Goal: Transaction & Acquisition: Purchase product/service

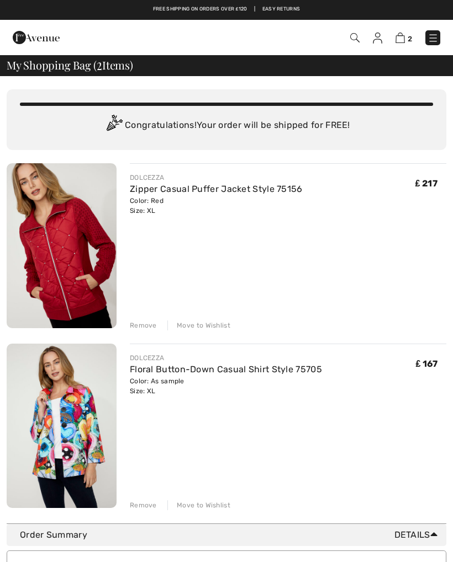
click at [379, 43] on img at bounding box center [376, 38] width 9 height 11
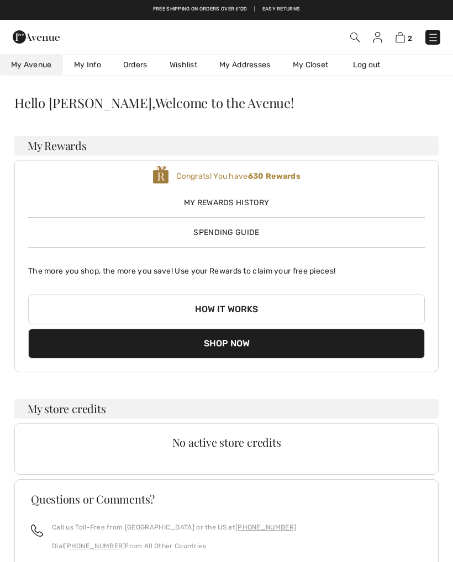
click at [255, 201] on span "My Rewards History" at bounding box center [226, 203] width 396 height 12
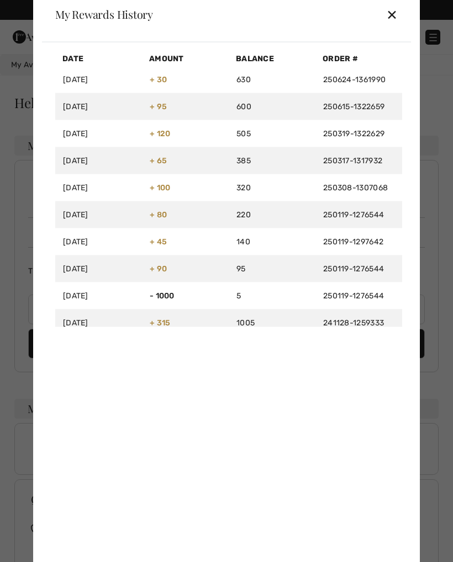
click at [396, 15] on div "✕" at bounding box center [392, 14] width 12 height 23
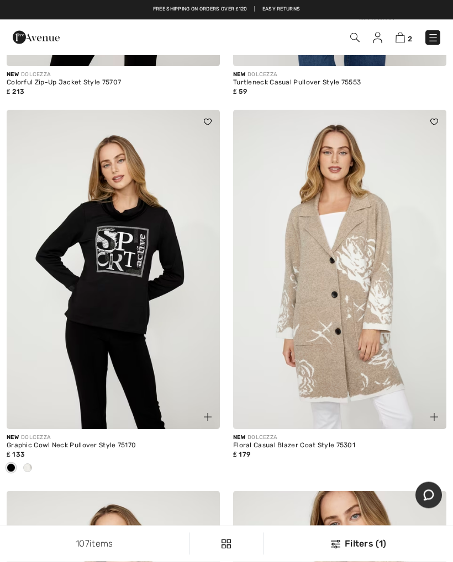
scroll to position [953, 0]
click at [434, 37] on img at bounding box center [432, 38] width 11 height 11
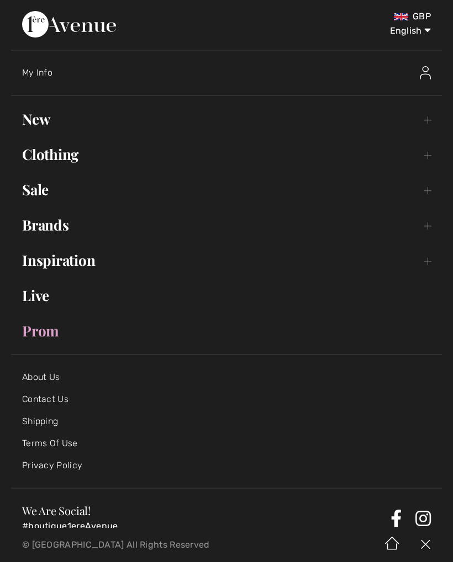
click at [57, 225] on link "Brands Open submenu" at bounding box center [226, 225] width 430 height 24
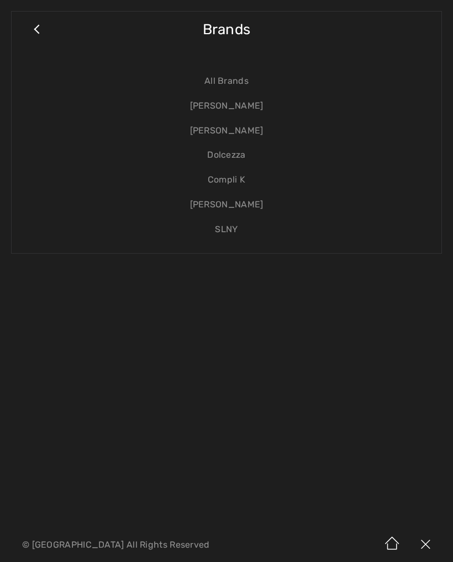
click at [243, 108] on link "[PERSON_NAME]" at bounding box center [226, 106] width 407 height 25
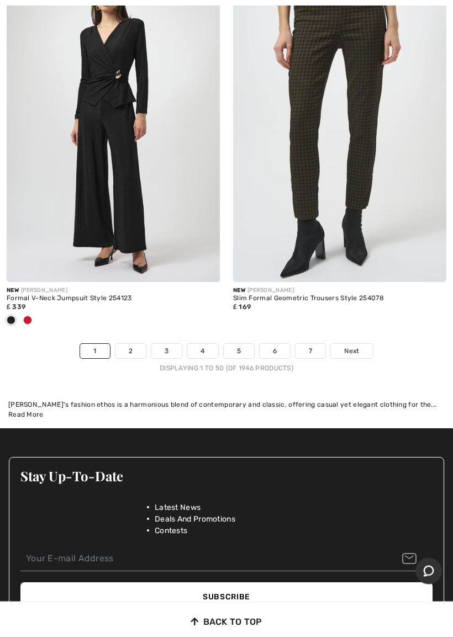
scroll to position [9681, 0]
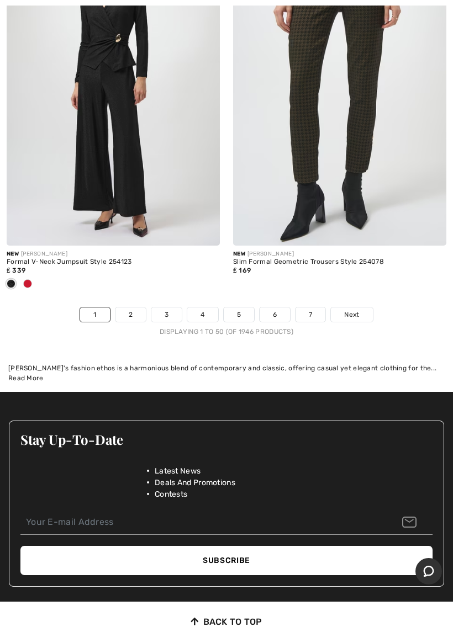
click at [359, 310] on span "Next" at bounding box center [351, 315] width 15 height 10
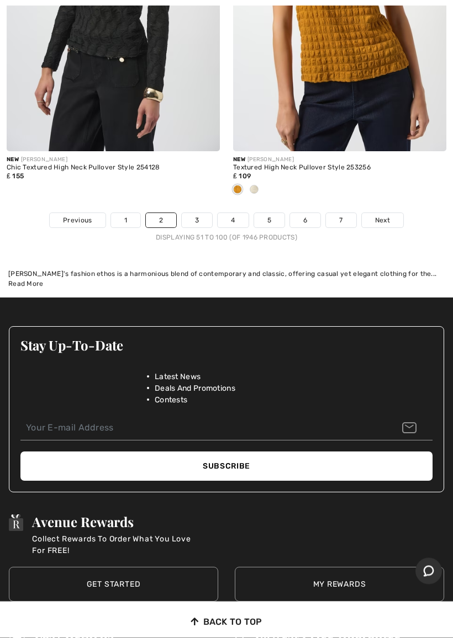
scroll to position [9822, 0]
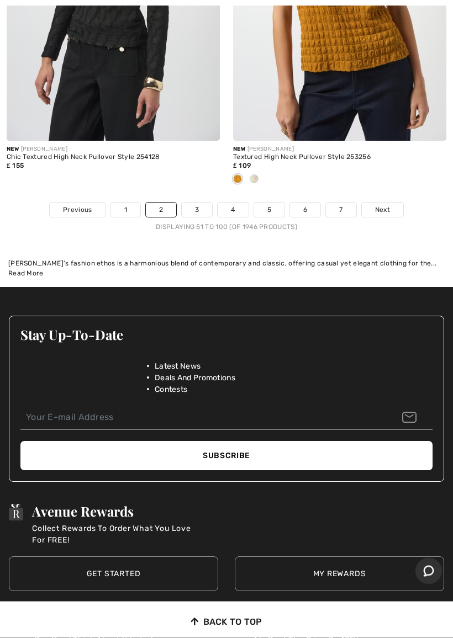
click at [386, 205] on span "Next" at bounding box center [382, 210] width 15 height 10
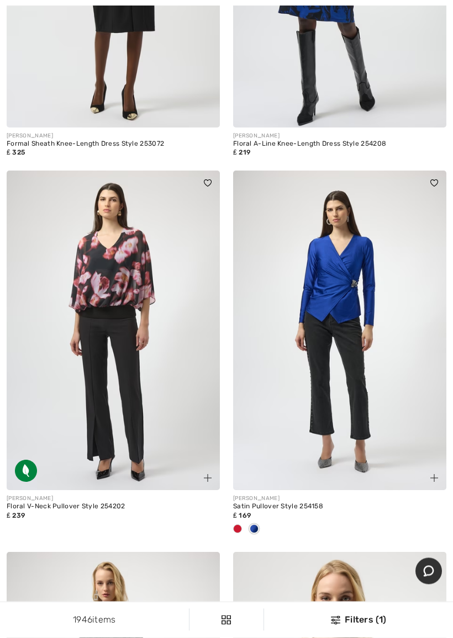
scroll to position [5854, 0]
click at [348, 283] on img at bounding box center [339, 331] width 213 height 320
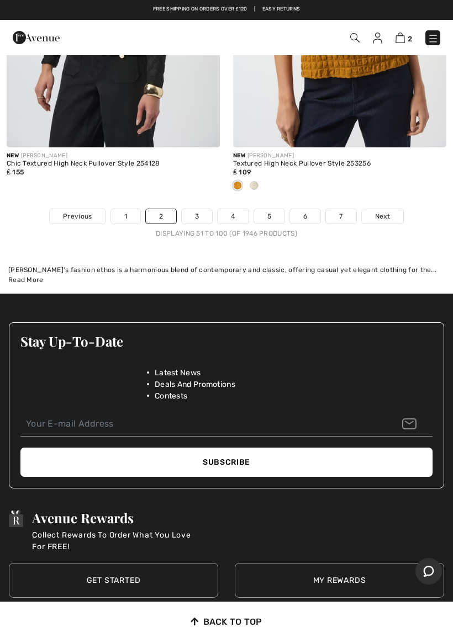
click at [199, 209] on link "3" at bounding box center [197, 216] width 30 height 14
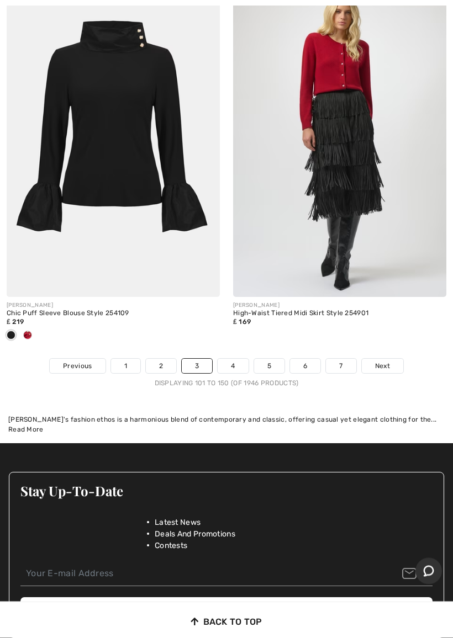
scroll to position [9620, 0]
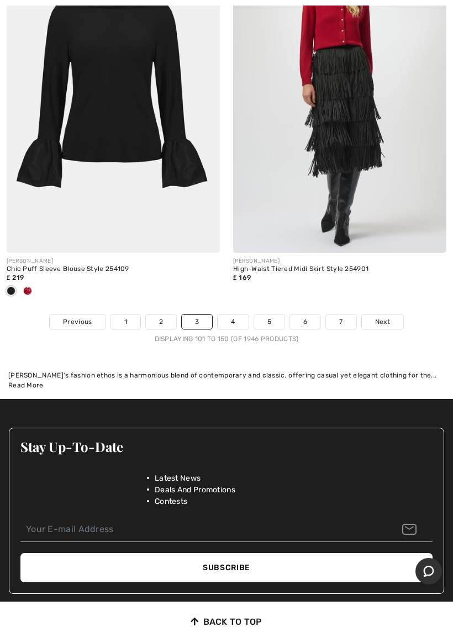
click at [236, 315] on link "4" at bounding box center [232, 322] width 30 height 14
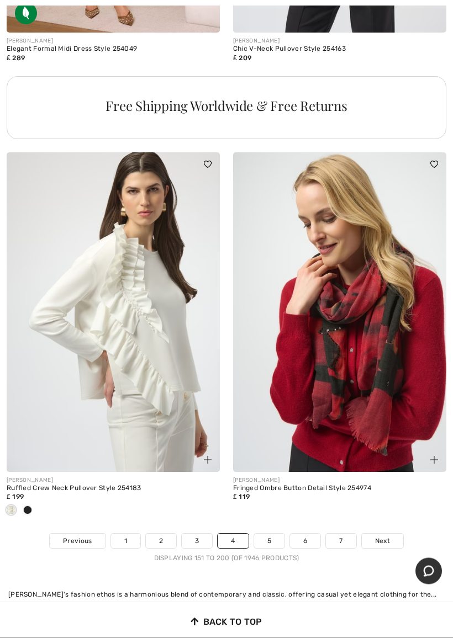
scroll to position [9455, 0]
click at [269, 534] on link "5" at bounding box center [269, 541] width 30 height 14
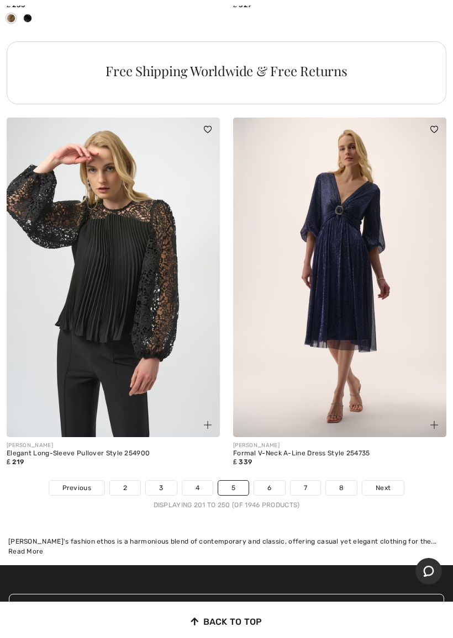
scroll to position [9615, 0]
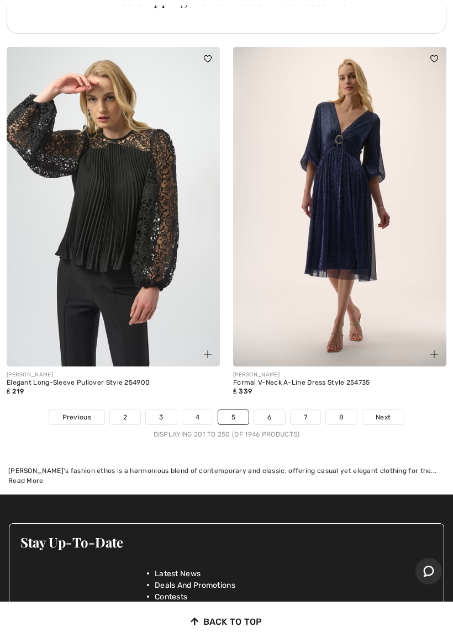
click at [270, 412] on link "6" at bounding box center [269, 417] width 30 height 14
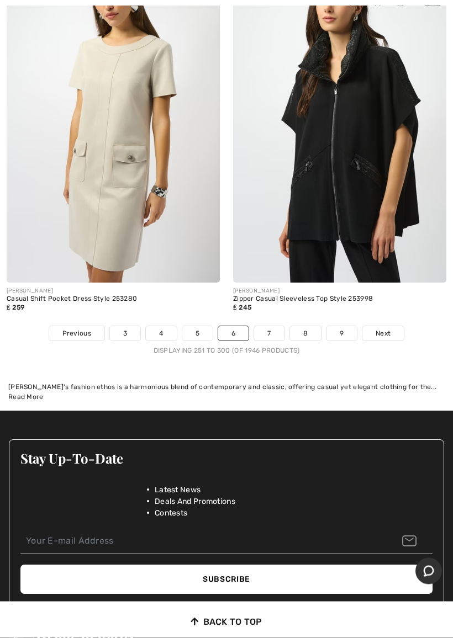
scroll to position [9590, 0]
click at [273, 328] on link "7" at bounding box center [269, 333] width 30 height 14
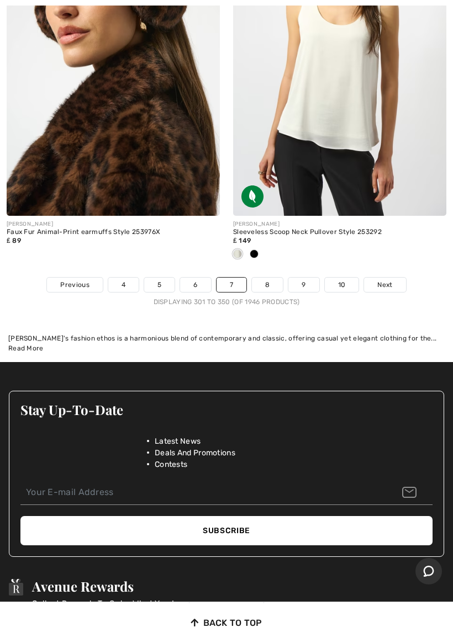
scroll to position [9809, 0]
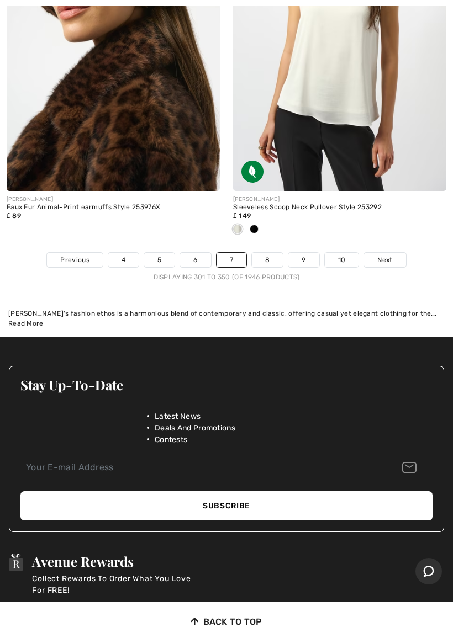
click at [269, 254] on link "8" at bounding box center [267, 260] width 31 height 14
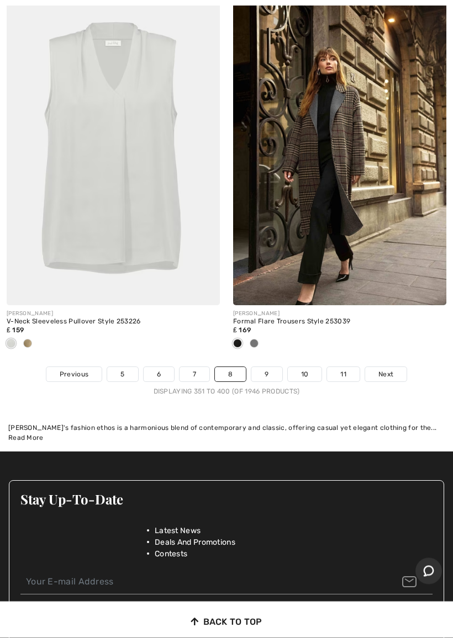
scroll to position [9549, 0]
click at [274, 367] on link "9" at bounding box center [266, 374] width 30 height 14
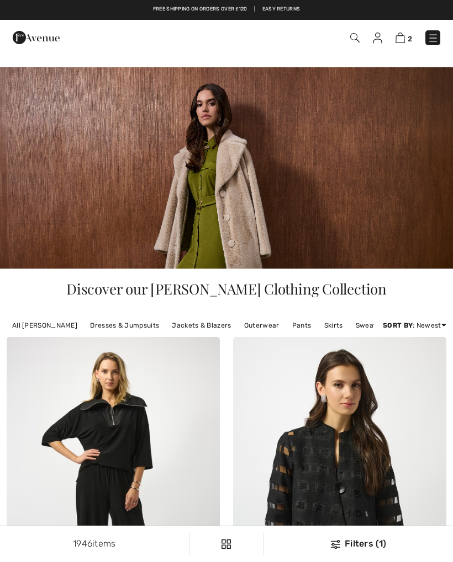
checkbox input "true"
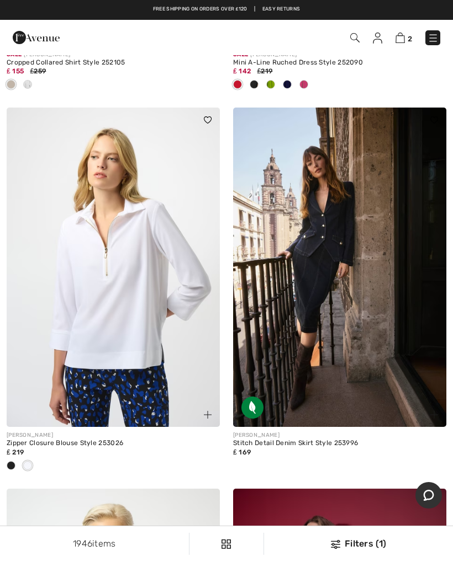
scroll to position [3334, 0]
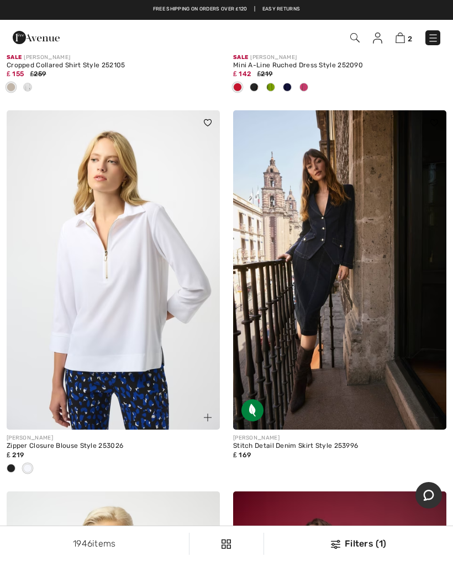
click at [402, 42] on img at bounding box center [399, 38] width 9 height 10
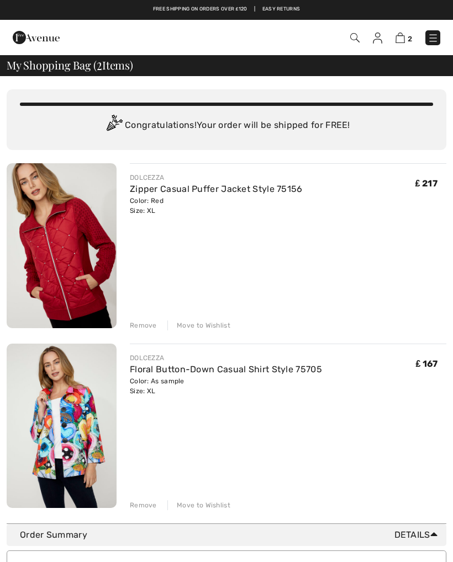
click at [380, 42] on img at bounding box center [376, 38] width 9 height 11
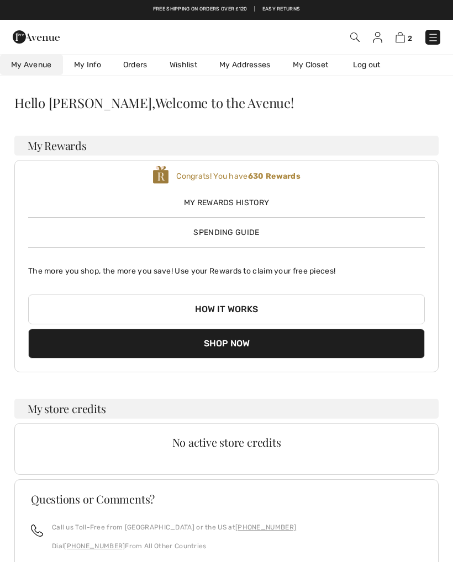
click at [397, 41] on img at bounding box center [399, 37] width 9 height 10
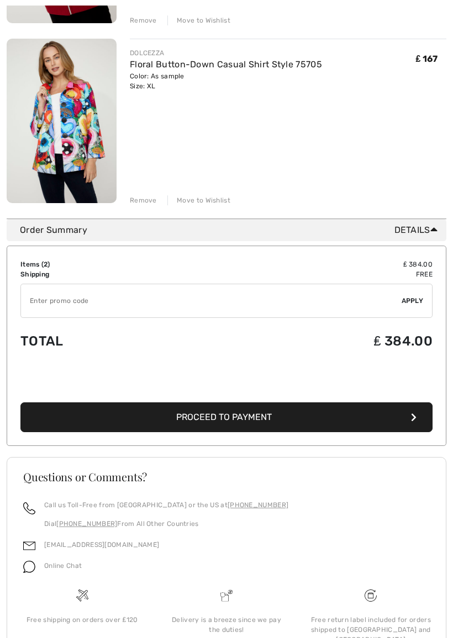
scroll to position [305, 0]
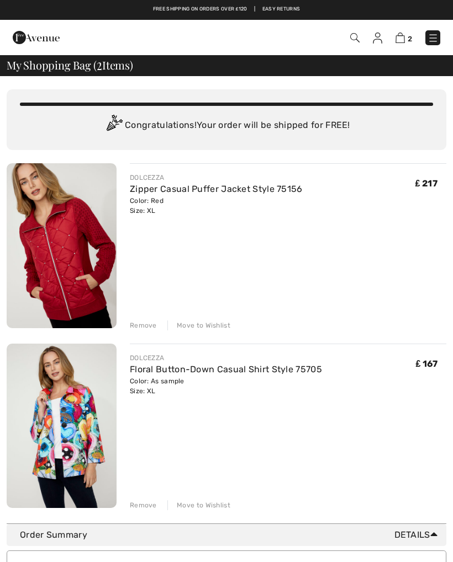
scroll to position [336, 0]
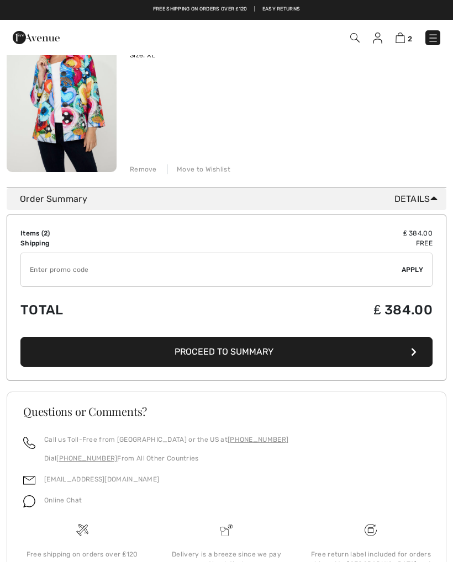
click at [378, 43] on img at bounding box center [376, 38] width 9 height 11
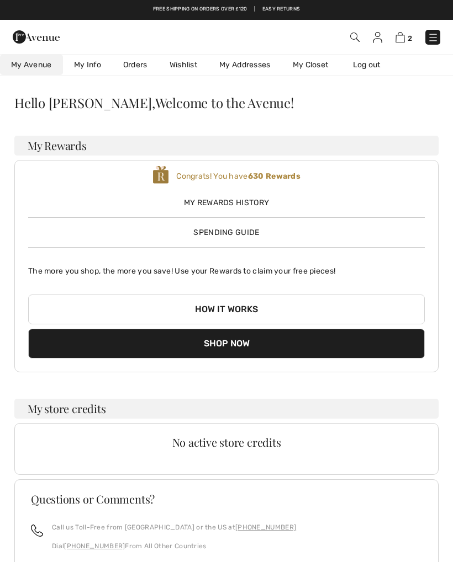
click at [432, 41] on img at bounding box center [432, 37] width 11 height 11
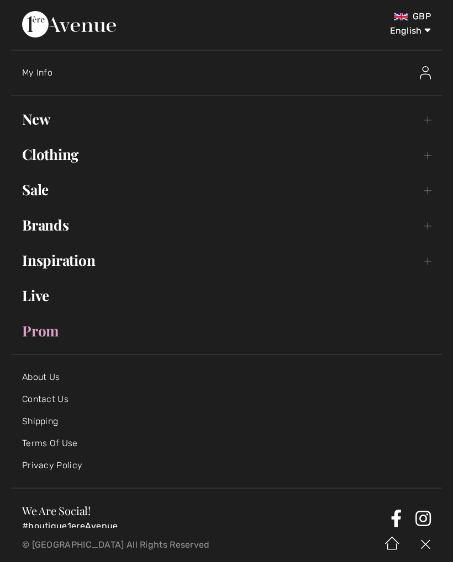
click at [428, 32] on select "English Français" at bounding box center [401, 28] width 57 height 33
click at [427, 36] on select "English Français" at bounding box center [401, 28] width 57 height 33
click at [428, 69] on img at bounding box center [424, 72] width 11 height 13
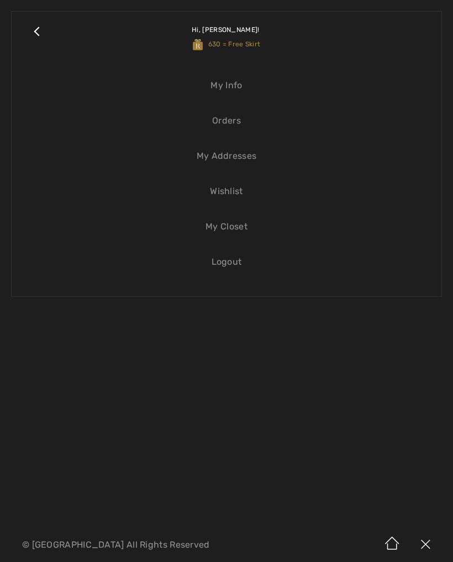
click at [31, 31] on link "Close submenu" at bounding box center [37, 37] width 28 height 29
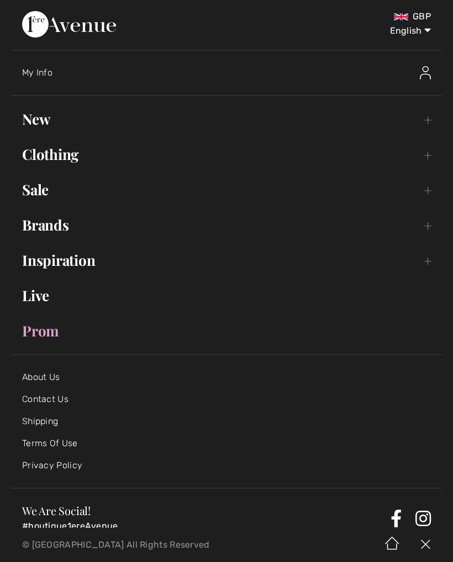
click at [425, 33] on select "English Français" at bounding box center [401, 28] width 57 height 33
select select "https://www.1ereavenue.com/fr/mon+compte/"
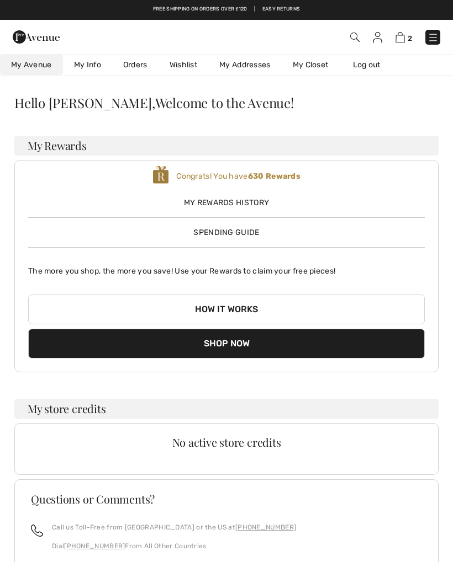
click at [92, 65] on link "My Info" at bounding box center [87, 65] width 49 height 20
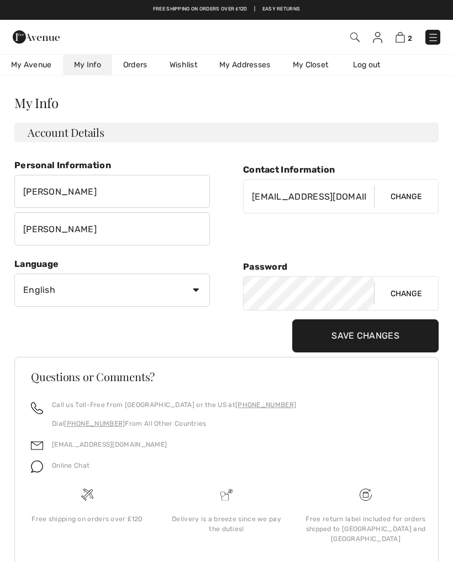
click at [142, 67] on link "Orders" at bounding box center [135, 65] width 46 height 20
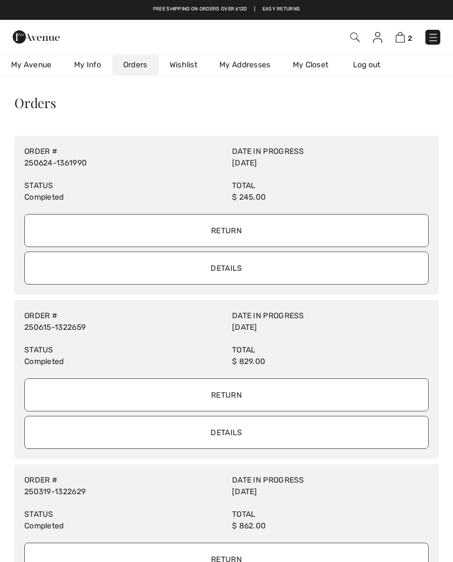
click at [382, 38] on img at bounding box center [376, 37] width 9 height 11
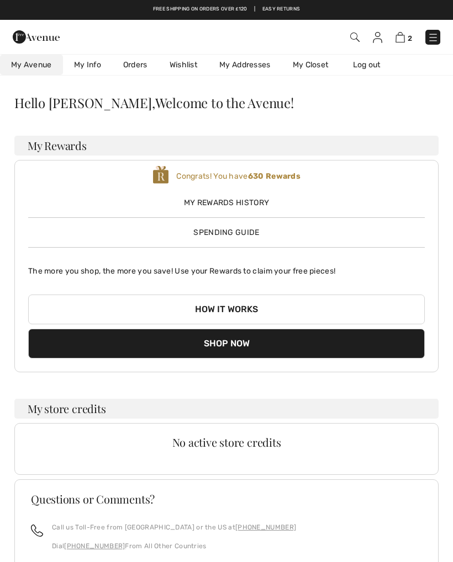
click at [400, 40] on img at bounding box center [399, 37] width 9 height 10
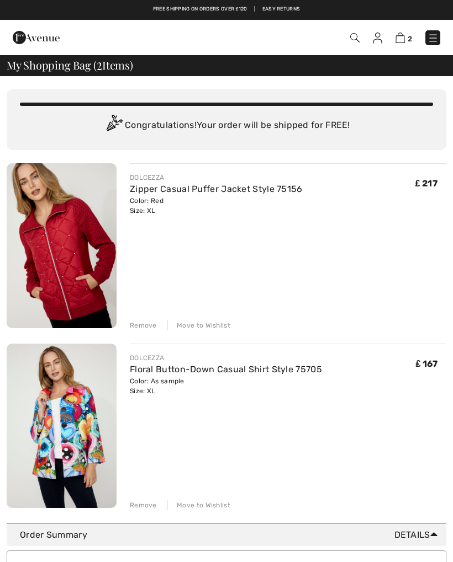
click at [428, 182] on span "₤ 217" at bounding box center [426, 183] width 22 height 10
click at [427, 193] on div "₤ 217" at bounding box center [430, 194] width 31 height 43
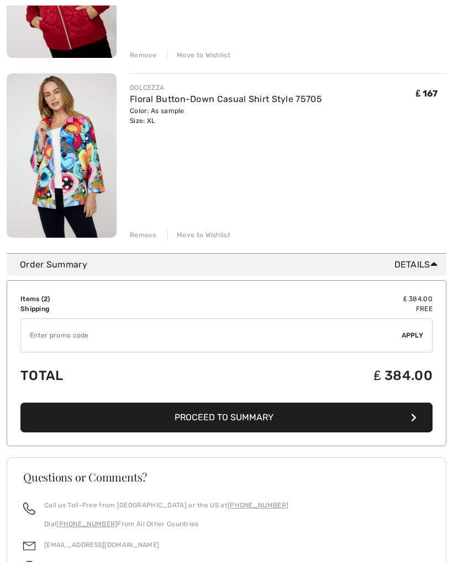
scroll to position [290, 0]
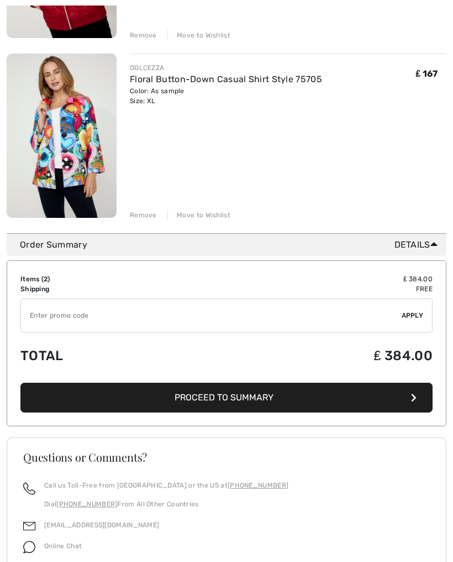
click at [435, 249] on icon at bounding box center [433, 244] width 7 height 12
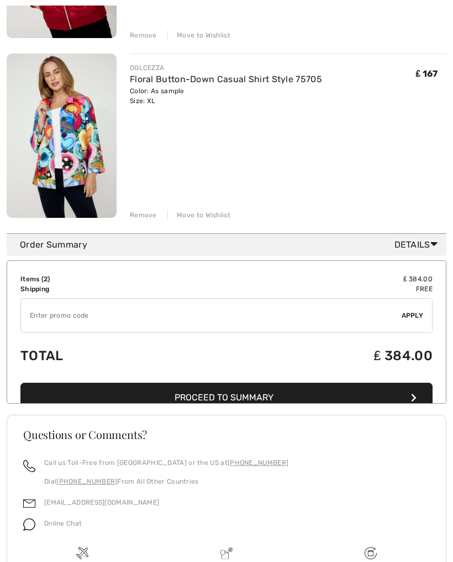
scroll to position [232, 0]
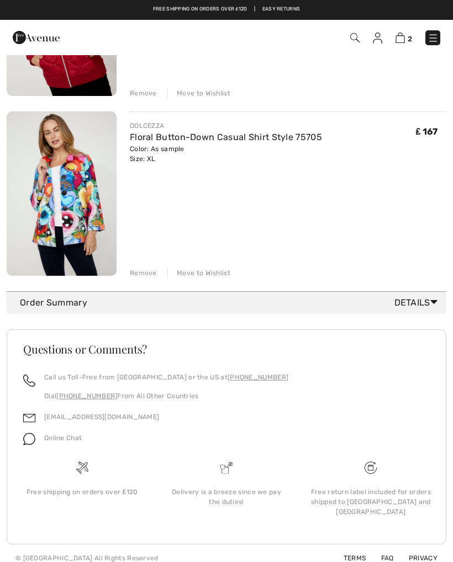
click at [438, 304] on span "Details" at bounding box center [417, 302] width 47 height 13
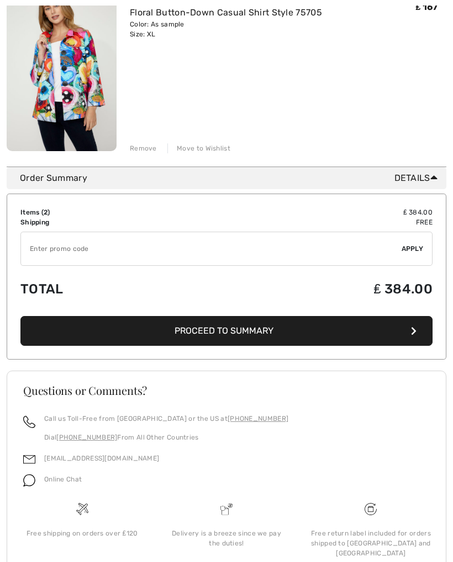
scroll to position [398, 0]
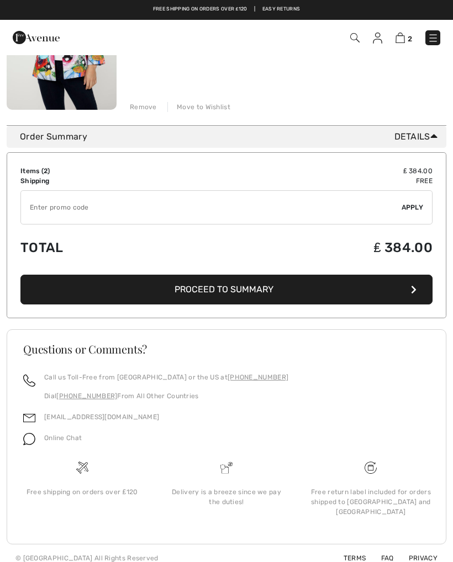
click at [438, 42] on img at bounding box center [432, 38] width 11 height 11
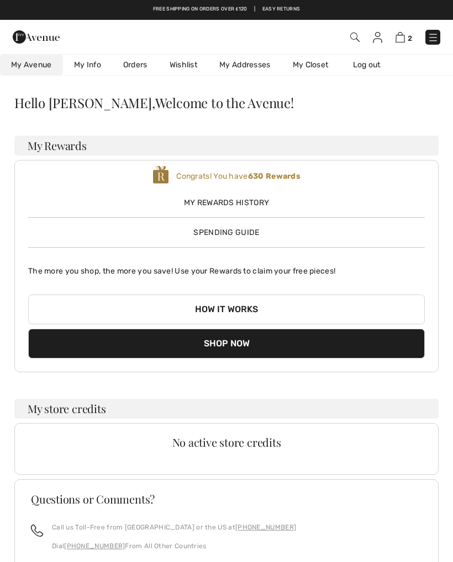
click at [318, 69] on link "My Closet" at bounding box center [310, 65] width 58 height 20
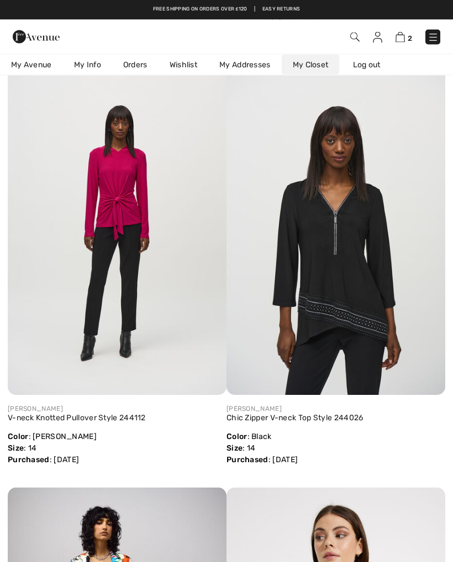
scroll to position [6816, 0]
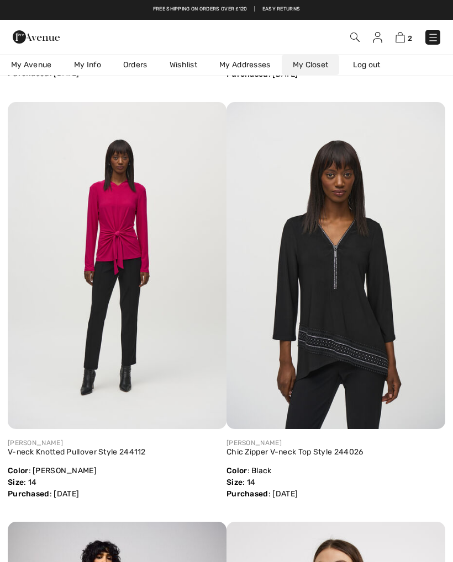
click at [397, 39] on img at bounding box center [399, 37] width 9 height 10
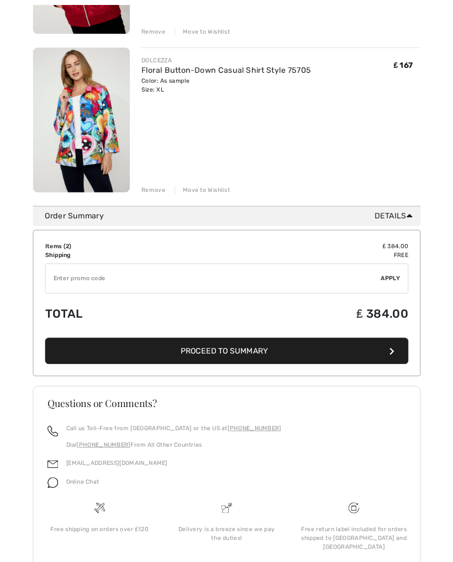
scroll to position [398, 0]
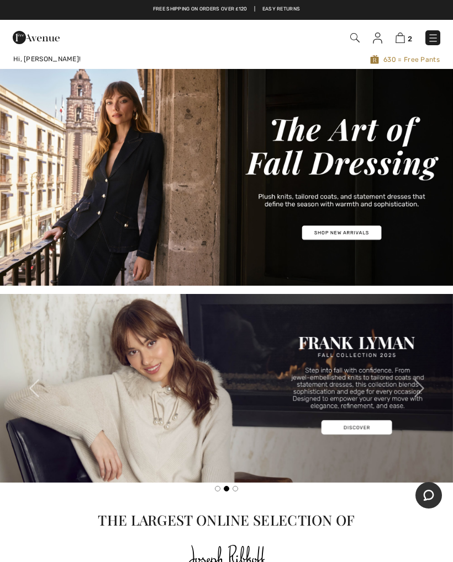
click at [404, 39] on img at bounding box center [399, 38] width 9 height 10
